Goal: Find specific page/section

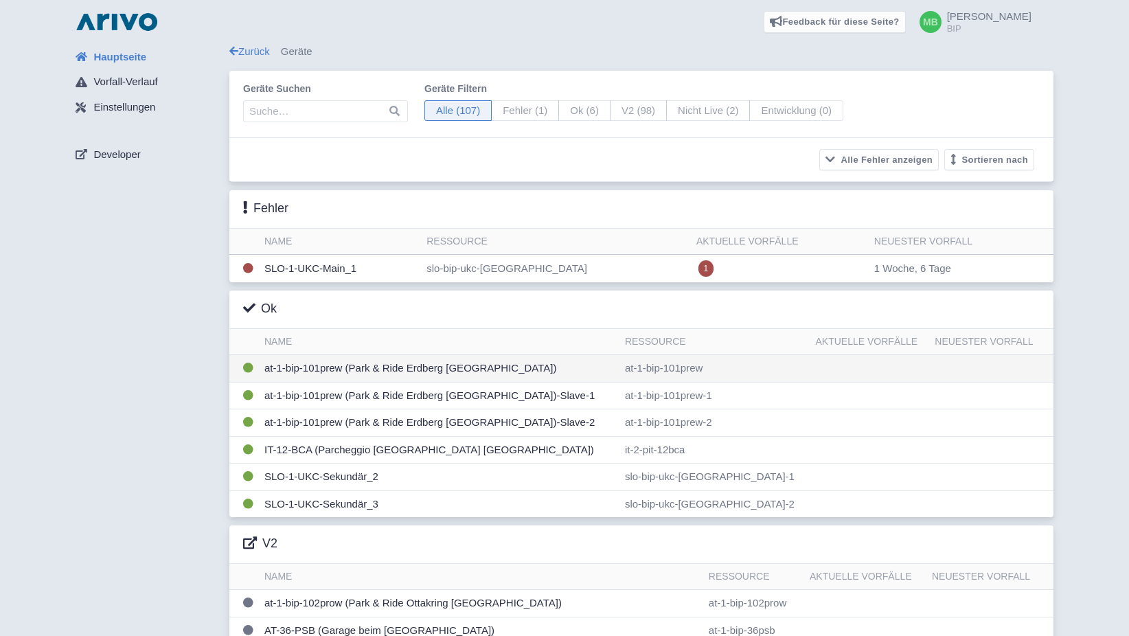
click at [293, 358] on td "at-1-bip-101prew (Park & Ride Erdberg [GEOGRAPHIC_DATA])" at bounding box center [439, 368] width 361 height 27
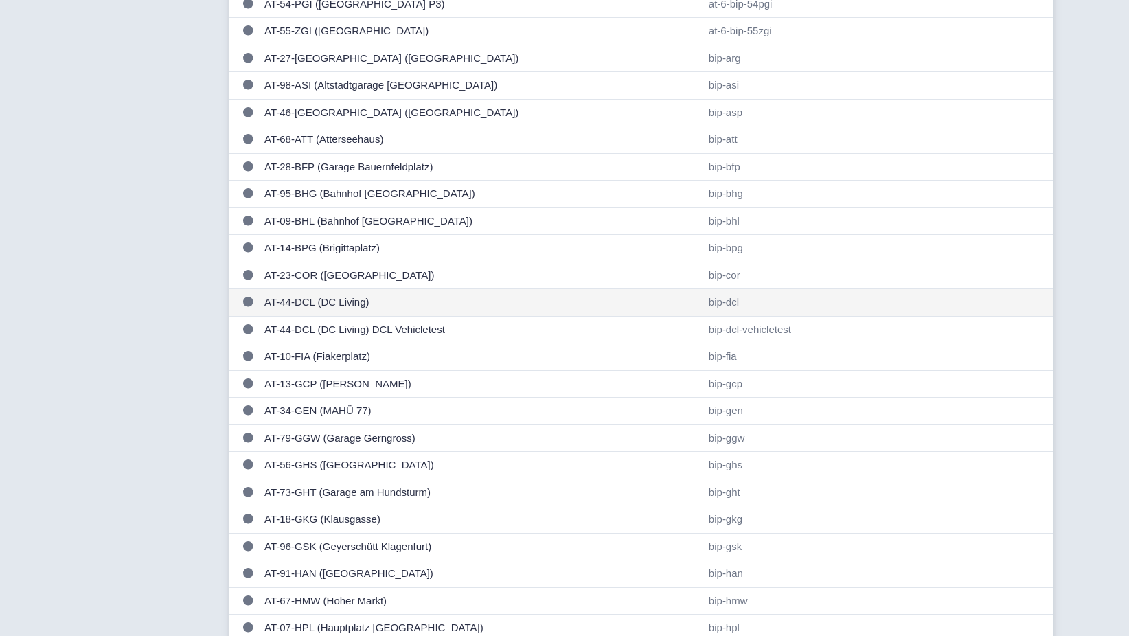
scroll to position [824, 0]
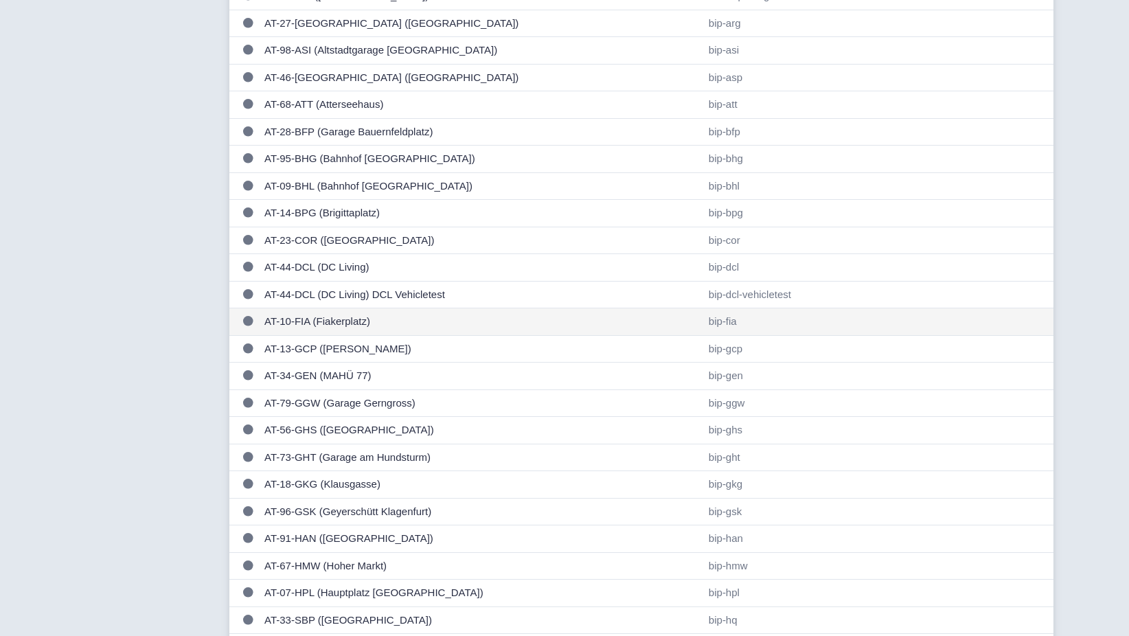
click at [316, 315] on td "AT-10-FIA (Fiakerplatz)" at bounding box center [481, 321] width 444 height 27
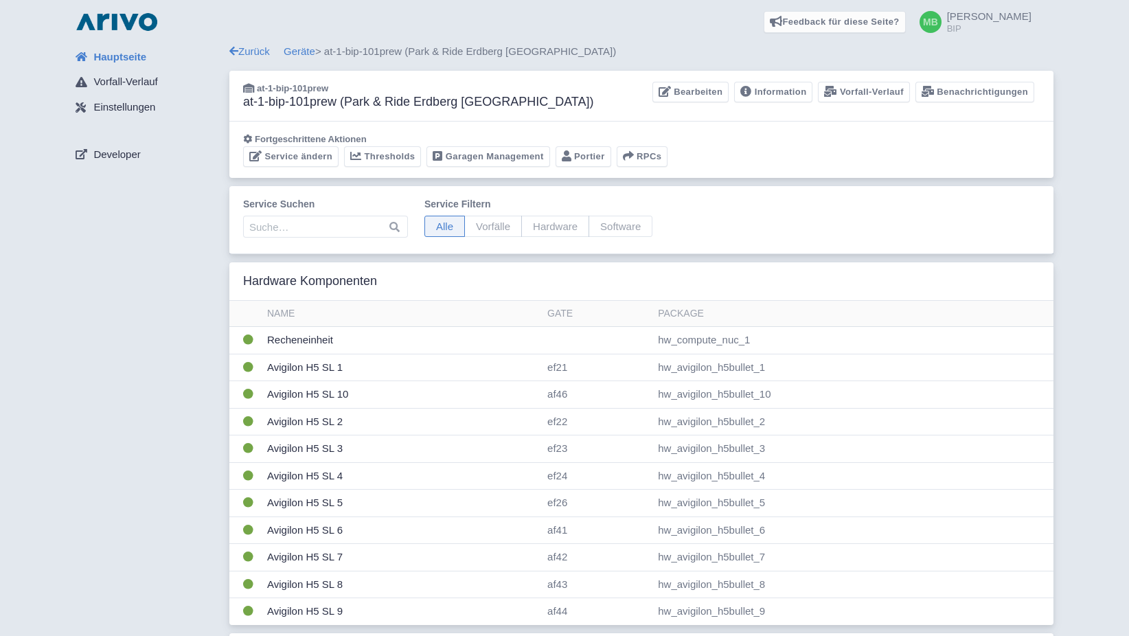
click at [257, 42] on div "Feedback für diese Seite? Screenshot mitsenden [GEOGRAPHIC_DATA] Danke für Ihr …" at bounding box center [564, 22] width 1107 height 44
click at [256, 52] on link "Zurück" at bounding box center [249, 51] width 41 height 12
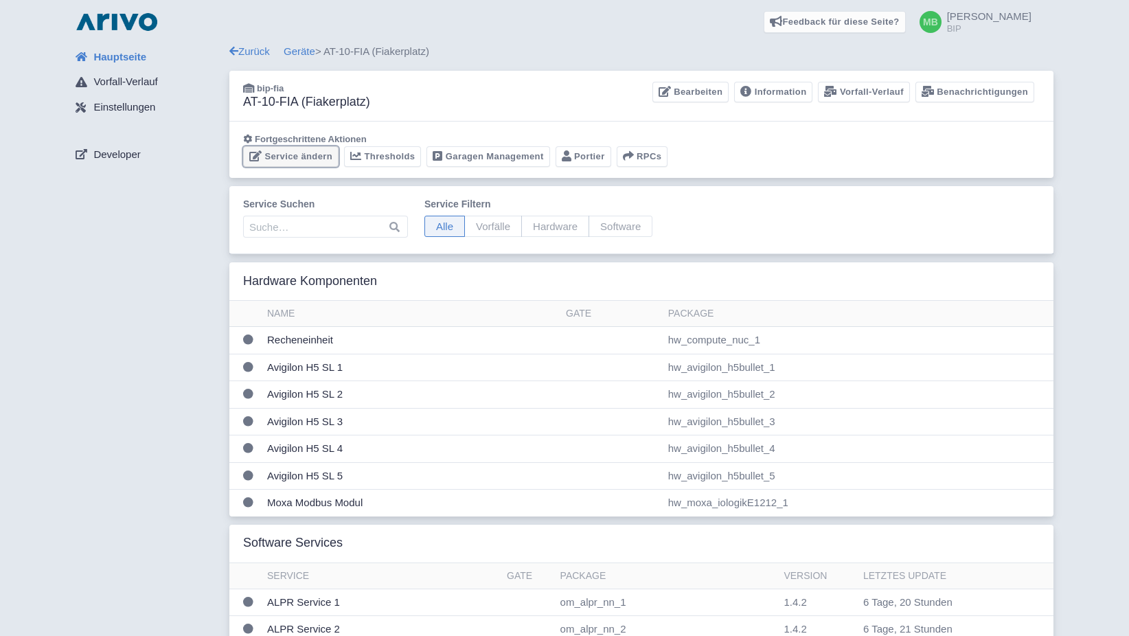
click at [309, 153] on link "Service ändern" at bounding box center [290, 156] width 95 height 21
